Goal: Task Accomplishment & Management: Use online tool/utility

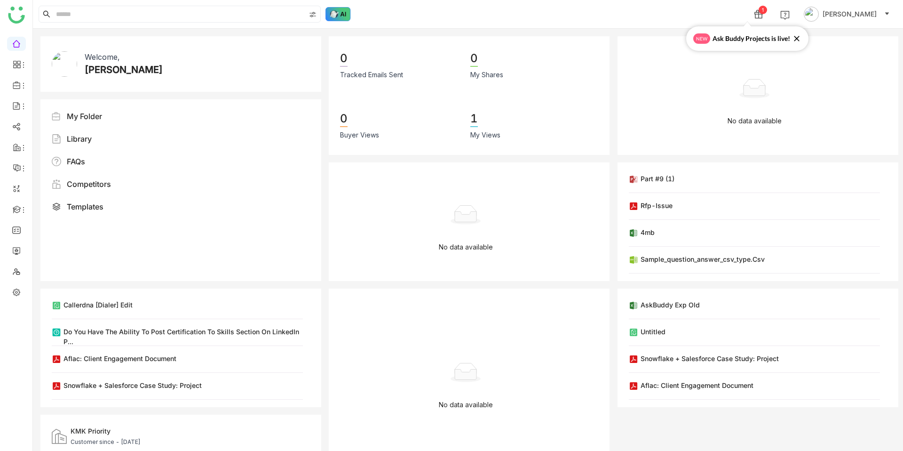
click at [339, 19] on img at bounding box center [338, 14] width 25 height 14
click at [217, 18] on input at bounding box center [179, 14] width 251 height 16
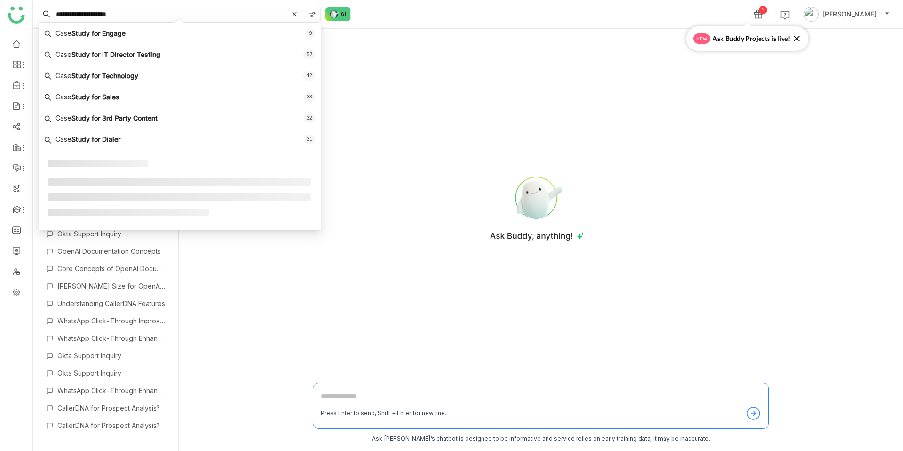
type input "**********"
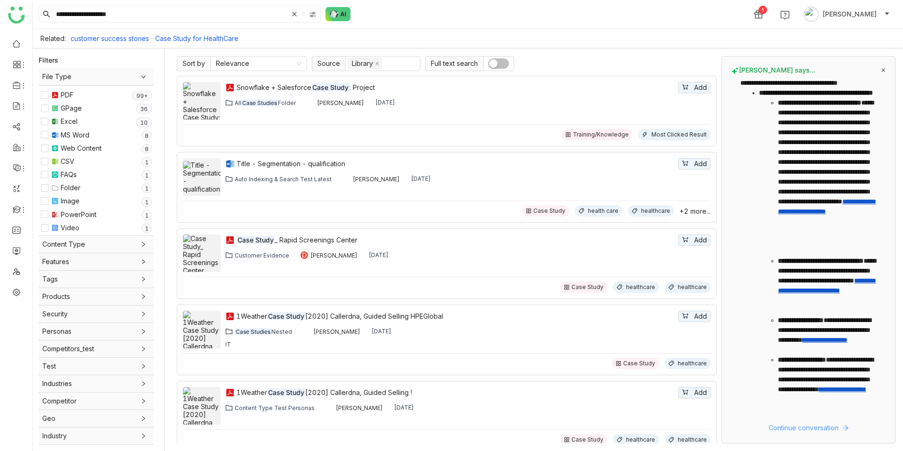
click at [776, 431] on span "Continue conversation" at bounding box center [804, 428] width 70 height 10
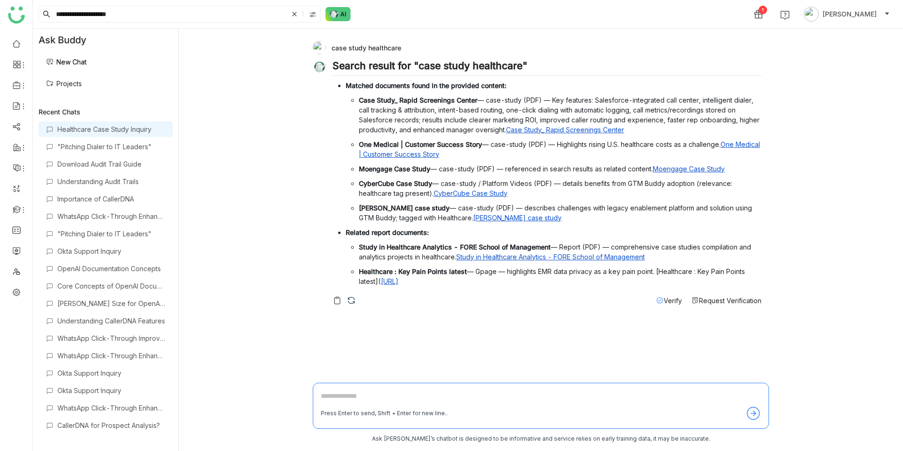
click at [390, 401] on textarea at bounding box center [541, 398] width 440 height 15
click at [371, 397] on textarea at bounding box center [541, 398] width 440 height 15
type textarea "**********"
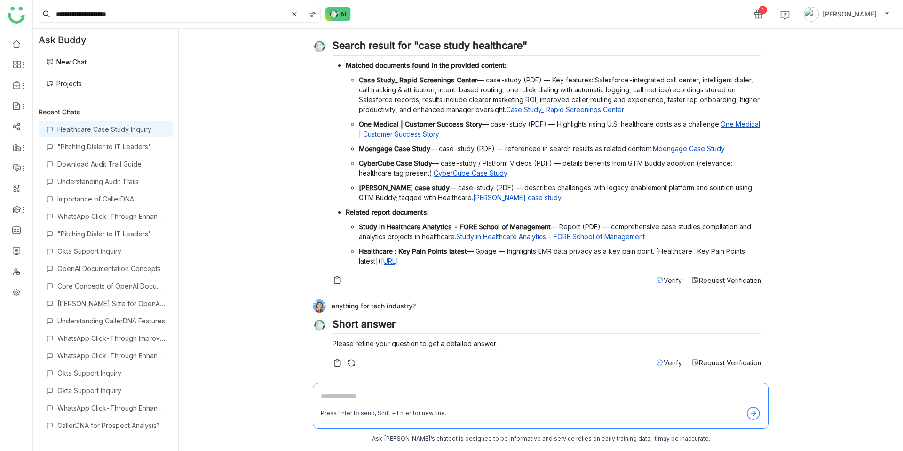
click at [386, 395] on textarea at bounding box center [541, 398] width 440 height 15
type textarea "*"
drag, startPoint x: 412, startPoint y: 307, endPoint x: 372, endPoint y: 306, distance: 40.5
click at [372, 306] on div "anything for tech industry?" at bounding box center [537, 305] width 449 height 13
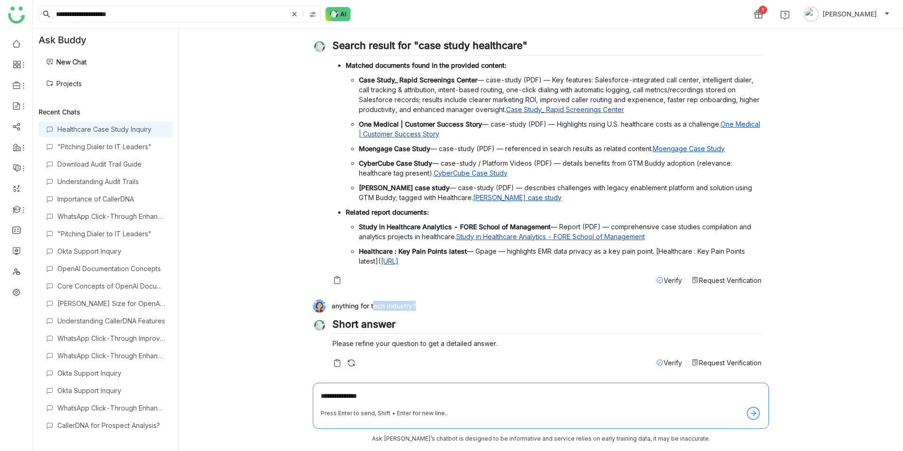
copy div "tech industry"
click at [376, 397] on textarea "**********" at bounding box center [541, 398] width 440 height 15
paste textarea "**********"
type textarea "**********"
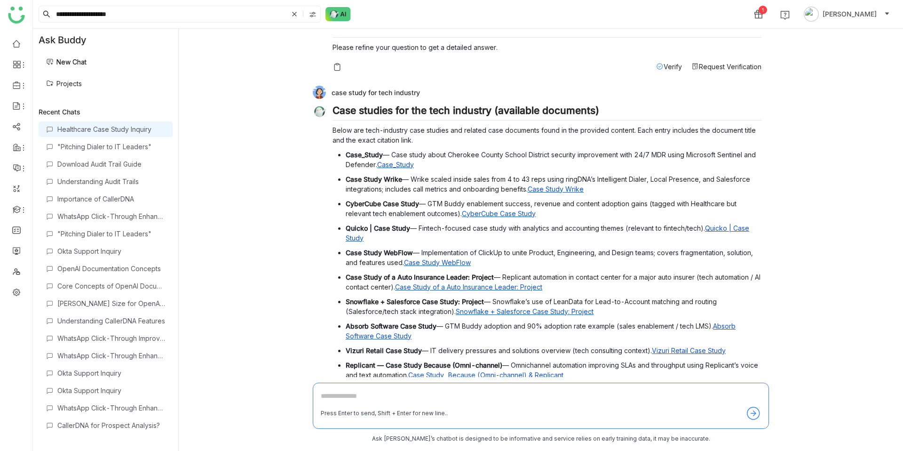
scroll to position [529, 0]
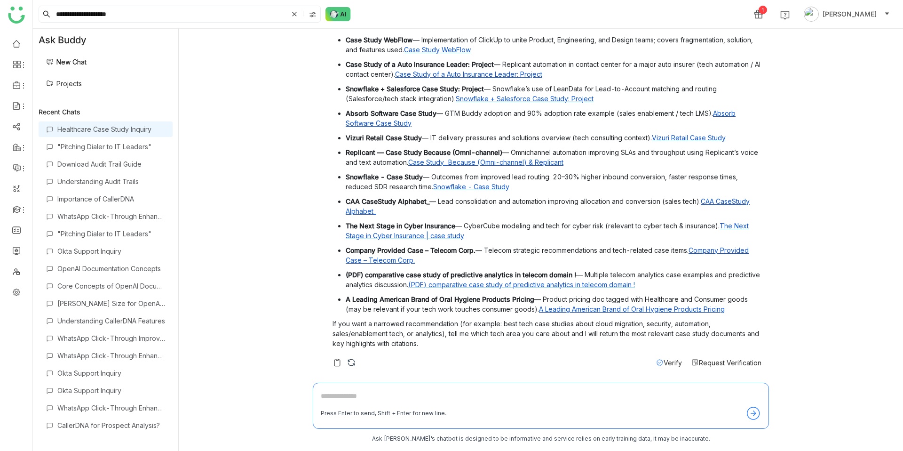
click at [77, 83] on link "Projects" at bounding box center [64, 84] width 36 height 8
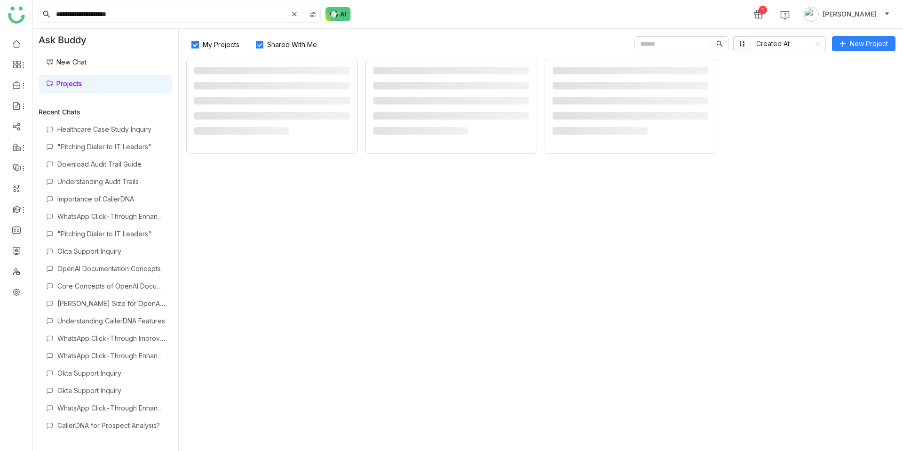
click at [71, 83] on link "Projects" at bounding box center [64, 84] width 36 height 8
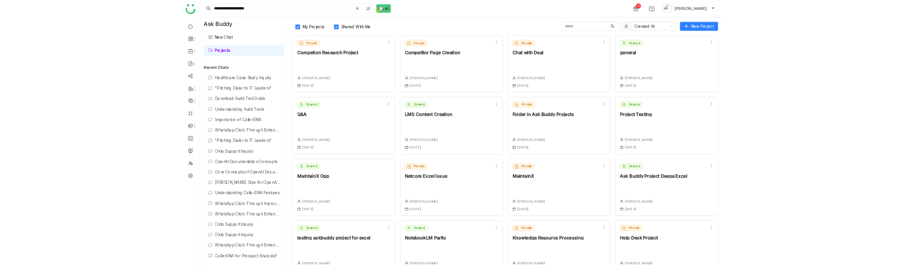
scroll to position [22, 0]
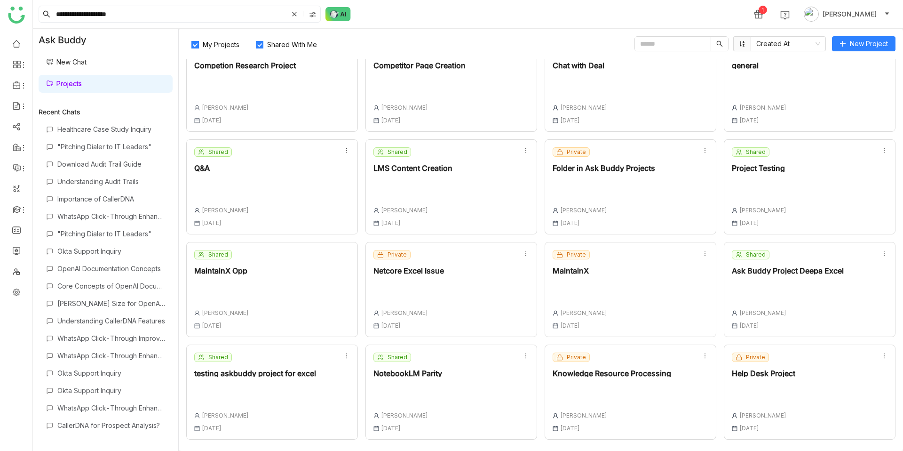
click at [394, 398] on div at bounding box center [408, 394] width 69 height 20
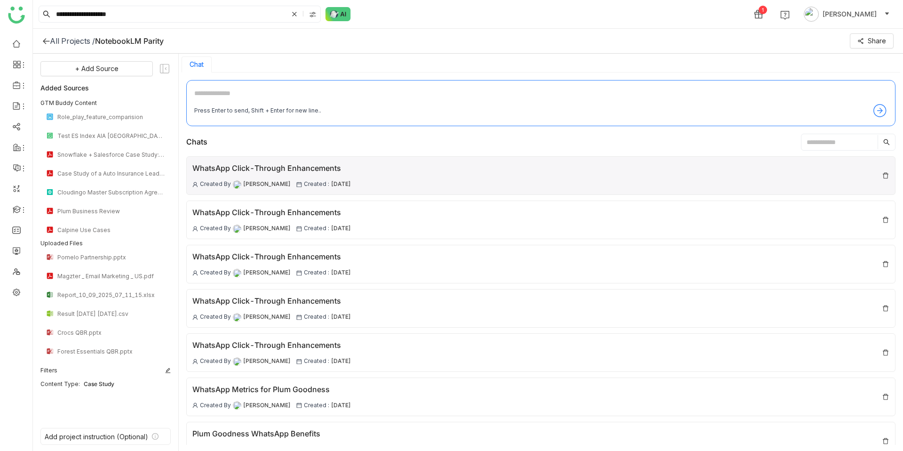
click at [382, 160] on div "WhatsApp Click-Through Enhancements Created By [PERSON_NAME] Created : [DATE]" at bounding box center [541, 175] width 710 height 39
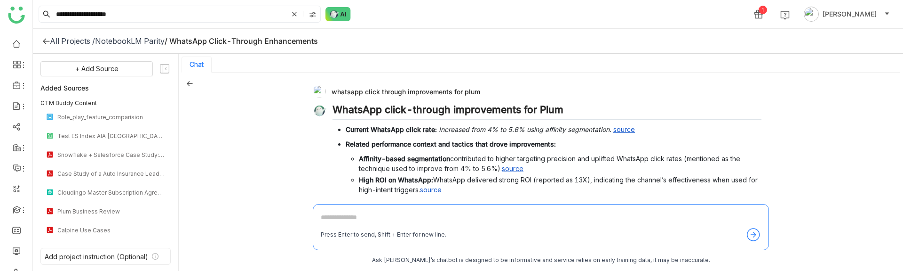
scroll to position [76, 0]
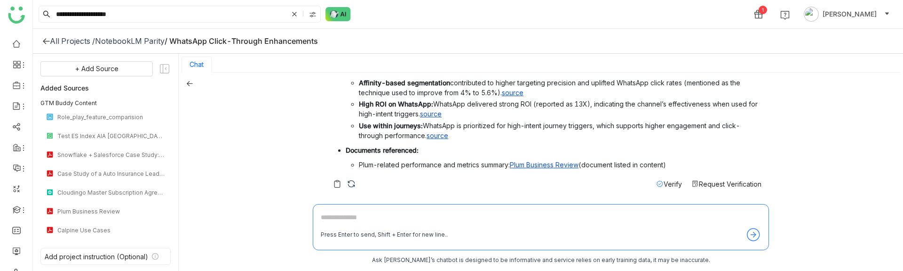
click at [354, 182] on img at bounding box center [351, 183] width 9 height 9
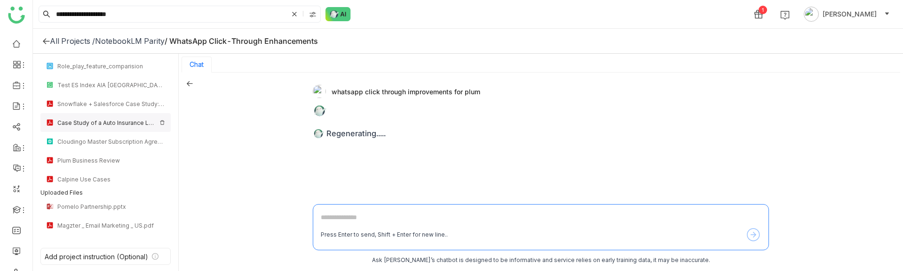
scroll to position [0, 0]
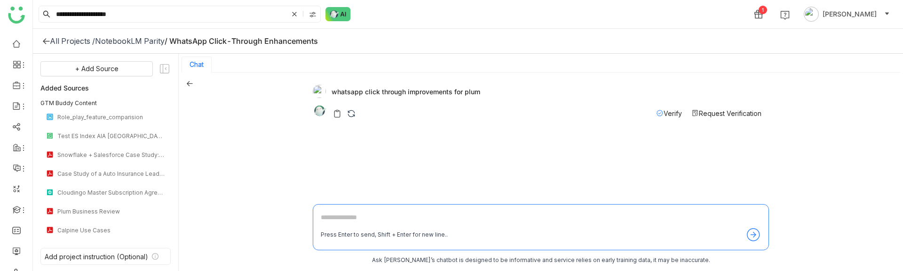
click at [348, 110] on img at bounding box center [351, 113] width 9 height 9
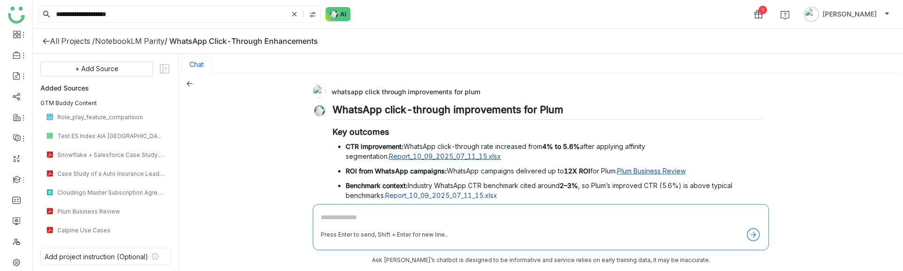
scroll to position [35, 0]
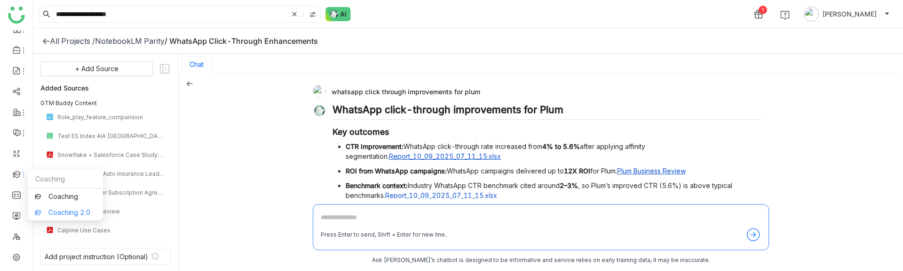
click at [65, 209] on link "Coaching 2.0" at bounding box center [65, 212] width 61 height 7
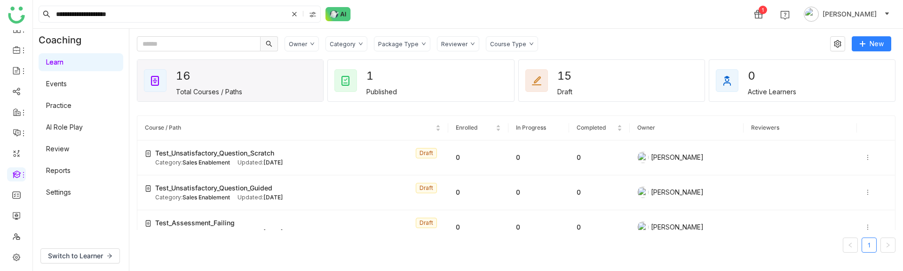
click at [73, 128] on link "AI Role Play" at bounding box center [64, 127] width 37 height 8
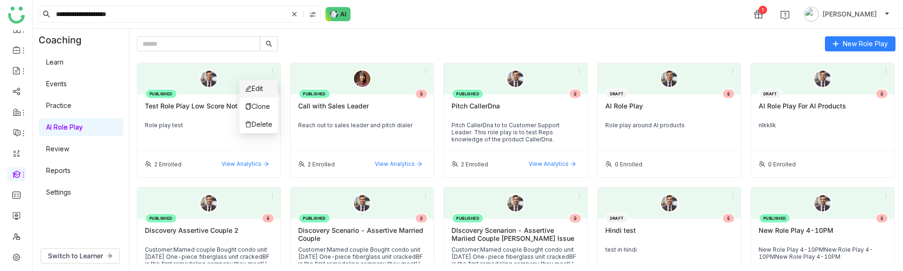
click at [266, 91] on li "Edit" at bounding box center [259, 89] width 39 height 18
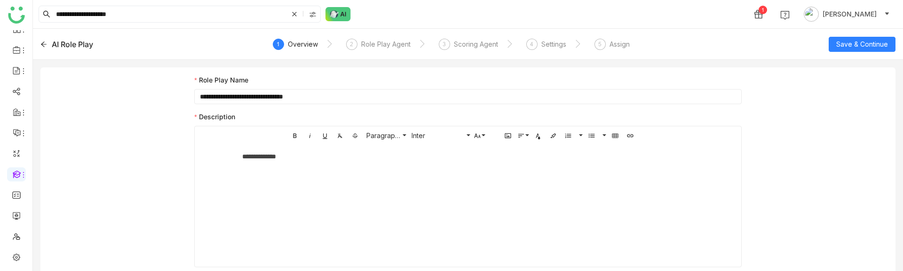
scroll to position [70, 0]
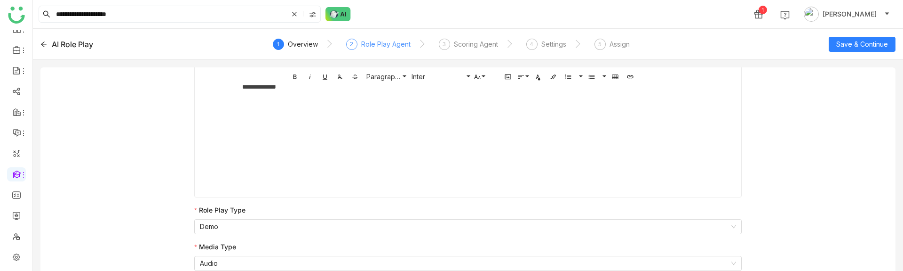
click at [394, 44] on div "Role Play Agent" at bounding box center [385, 44] width 49 height 11
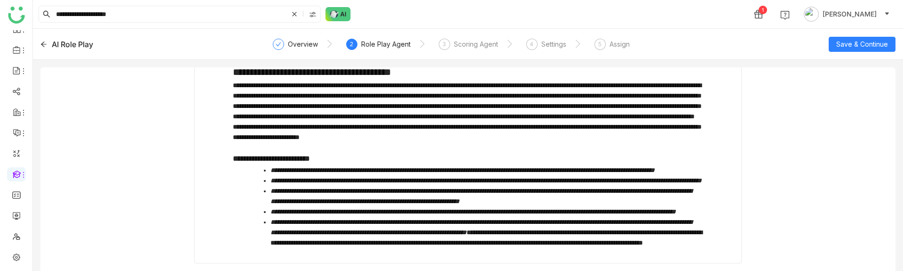
scroll to position [0, 0]
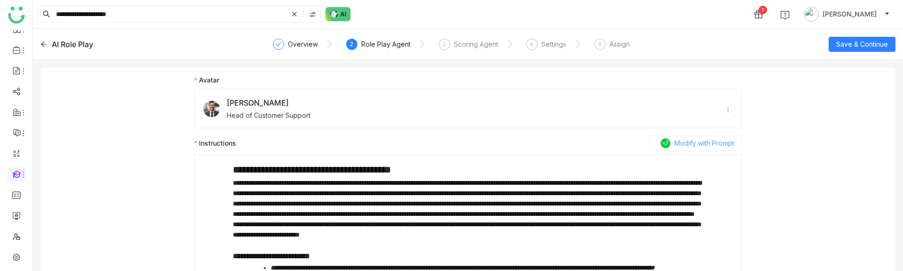
click at [680, 144] on span "Modify with Prompt" at bounding box center [705, 143] width 60 height 10
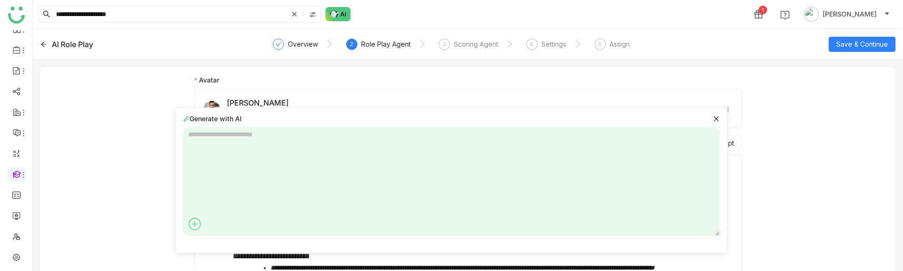
click at [197, 224] on icon at bounding box center [194, 224] width 5 height 0
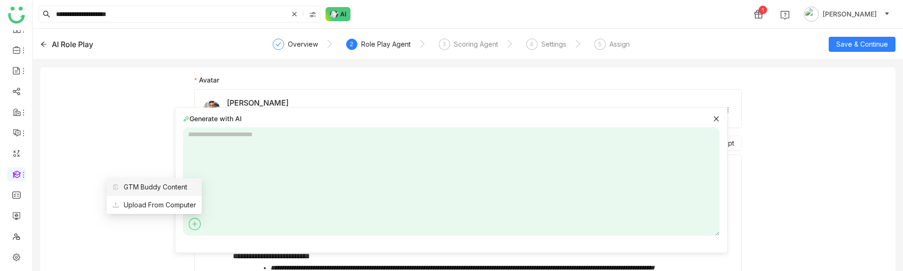
click at [176, 187] on span "GTM Buddy Content" at bounding box center [149, 187] width 75 height 10
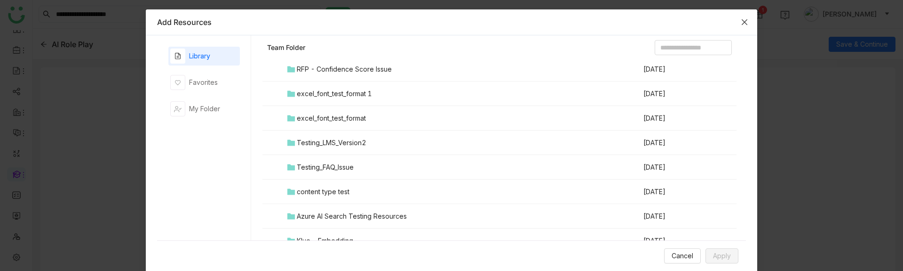
scroll to position [161, 0]
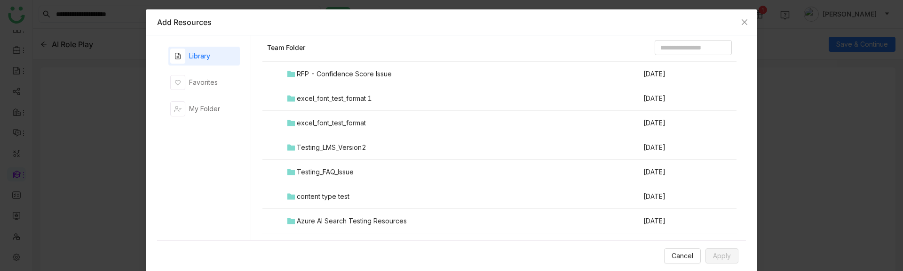
click at [678, 56] on header "Team Folder" at bounding box center [500, 49] width 474 height 19
click at [678, 53] on input at bounding box center [693, 47] width 77 height 15
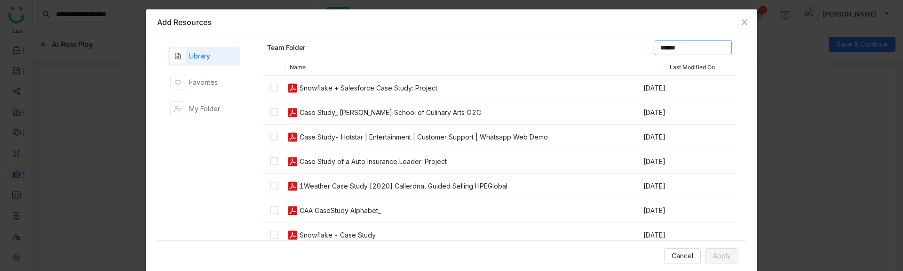
type input "******"
click at [279, 88] on td at bounding box center [275, 88] width 24 height 24
click at [734, 252] on button "Apply" at bounding box center [722, 255] width 33 height 15
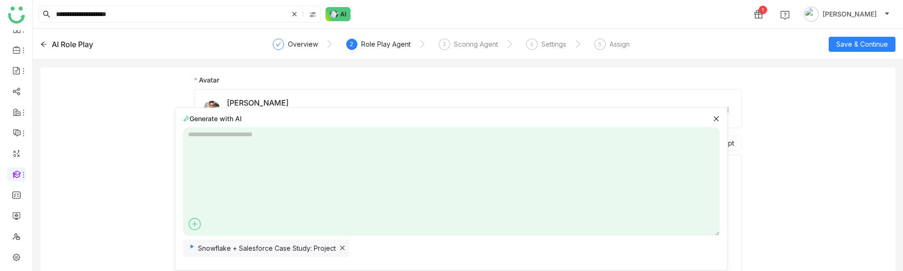
click at [197, 219] on icon at bounding box center [195, 223] width 14 height 14
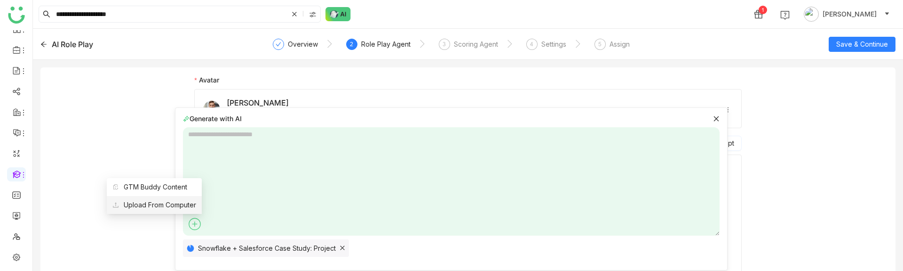
click at [179, 207] on span "Upload From Computer" at bounding box center [154, 205] width 84 height 10
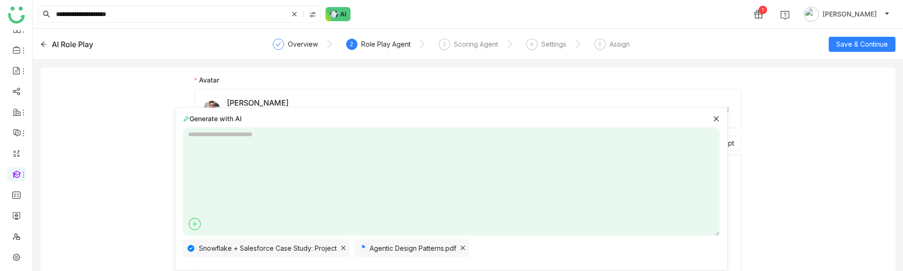
click at [256, 179] on textarea at bounding box center [451, 181] width 537 height 108
type textarea "*"
type textarea "**********"
click at [709, 225] on icon at bounding box center [707, 223] width 15 height 15
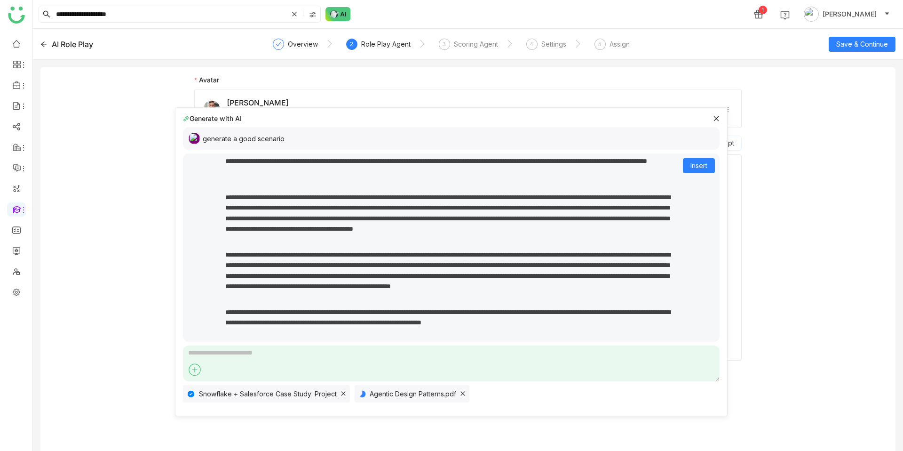
scroll to position [0, 0]
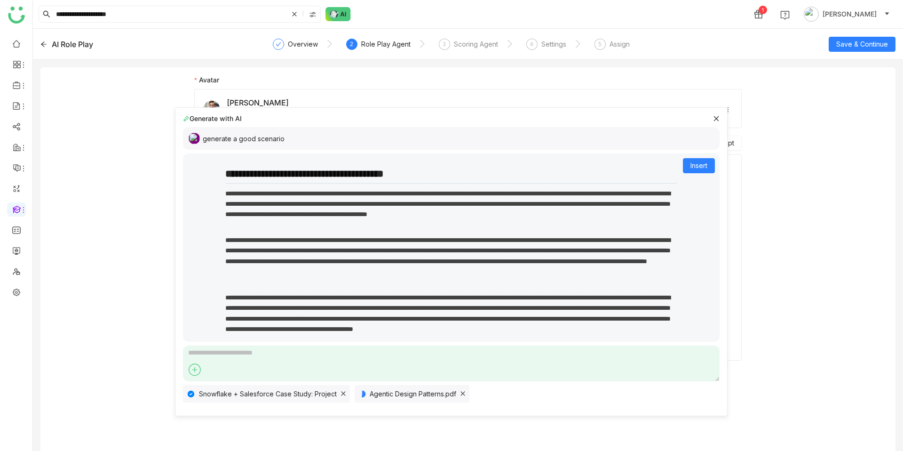
click at [716, 115] on icon at bounding box center [716, 118] width 7 height 7
